Goal: Information Seeking & Learning: Learn about a topic

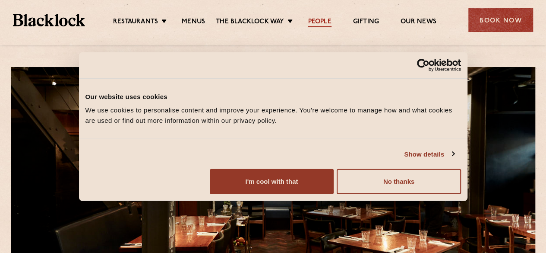
click at [327, 19] on link "People" at bounding box center [319, 23] width 23 height 10
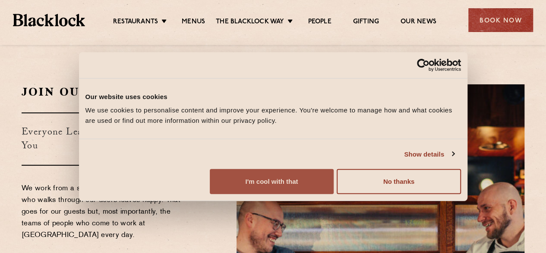
click at [334, 188] on button "I'm cool with that" at bounding box center [272, 181] width 124 height 25
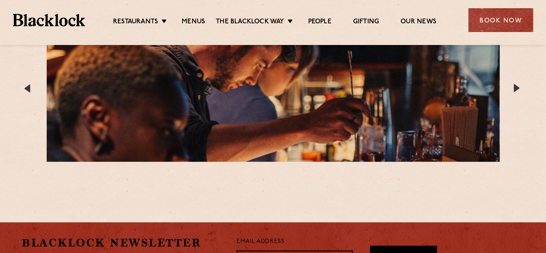
scroll to position [1728, 0]
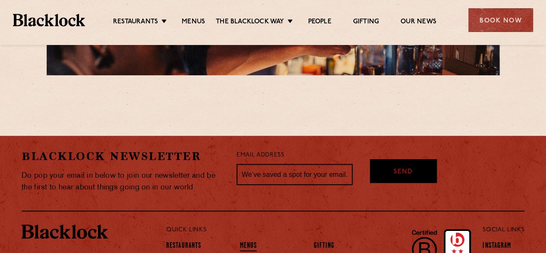
click at [251, 241] on link "Menus" at bounding box center [248, 246] width 17 height 10
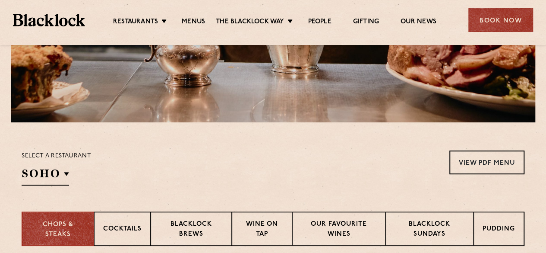
scroll to position [216, 0]
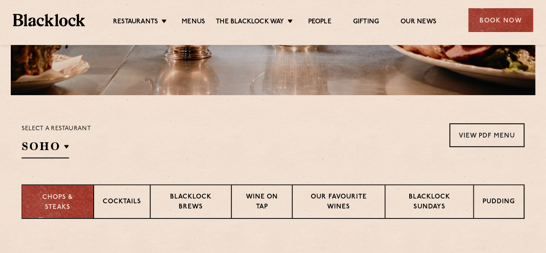
click at [56, 202] on p "Chops & Steaks" at bounding box center [58, 202] width 54 height 19
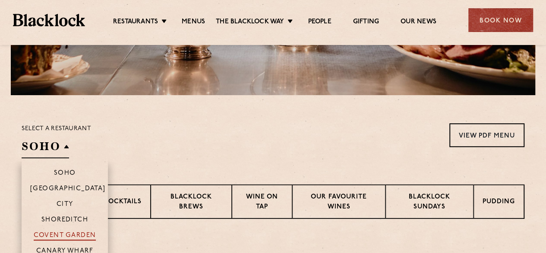
click at [74, 233] on p "Covent Garden" at bounding box center [65, 236] width 63 height 9
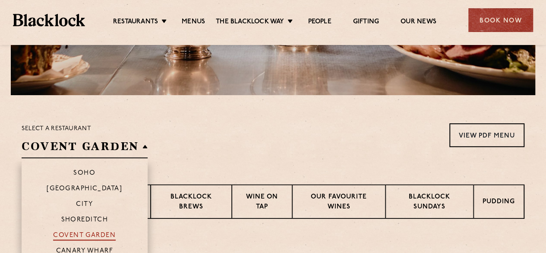
click at [74, 233] on p "Covent Garden" at bounding box center [84, 236] width 63 height 9
click at [108, 238] on p "Covent Garden" at bounding box center [84, 236] width 63 height 9
drag, startPoint x: 108, startPoint y: 238, endPoint x: 107, endPoint y: 226, distance: 11.3
click at [108, 237] on p "Covent Garden" at bounding box center [84, 236] width 63 height 9
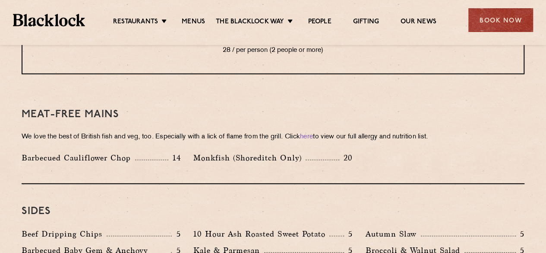
scroll to position [1123, 0]
